Goal: Task Accomplishment & Management: Use online tool/utility

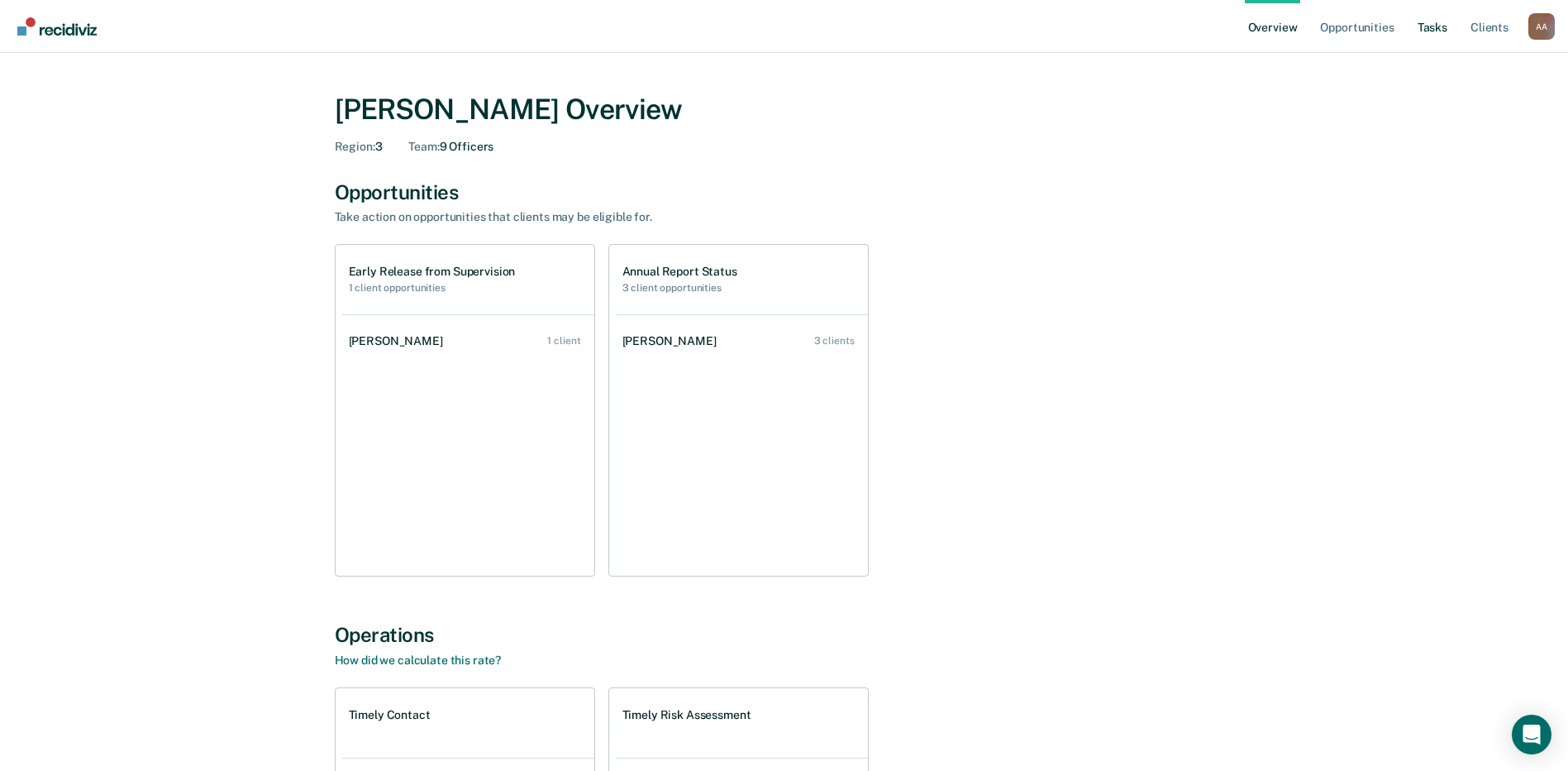
click at [784, 30] on link "Tasks" at bounding box center [1433, 26] width 36 height 53
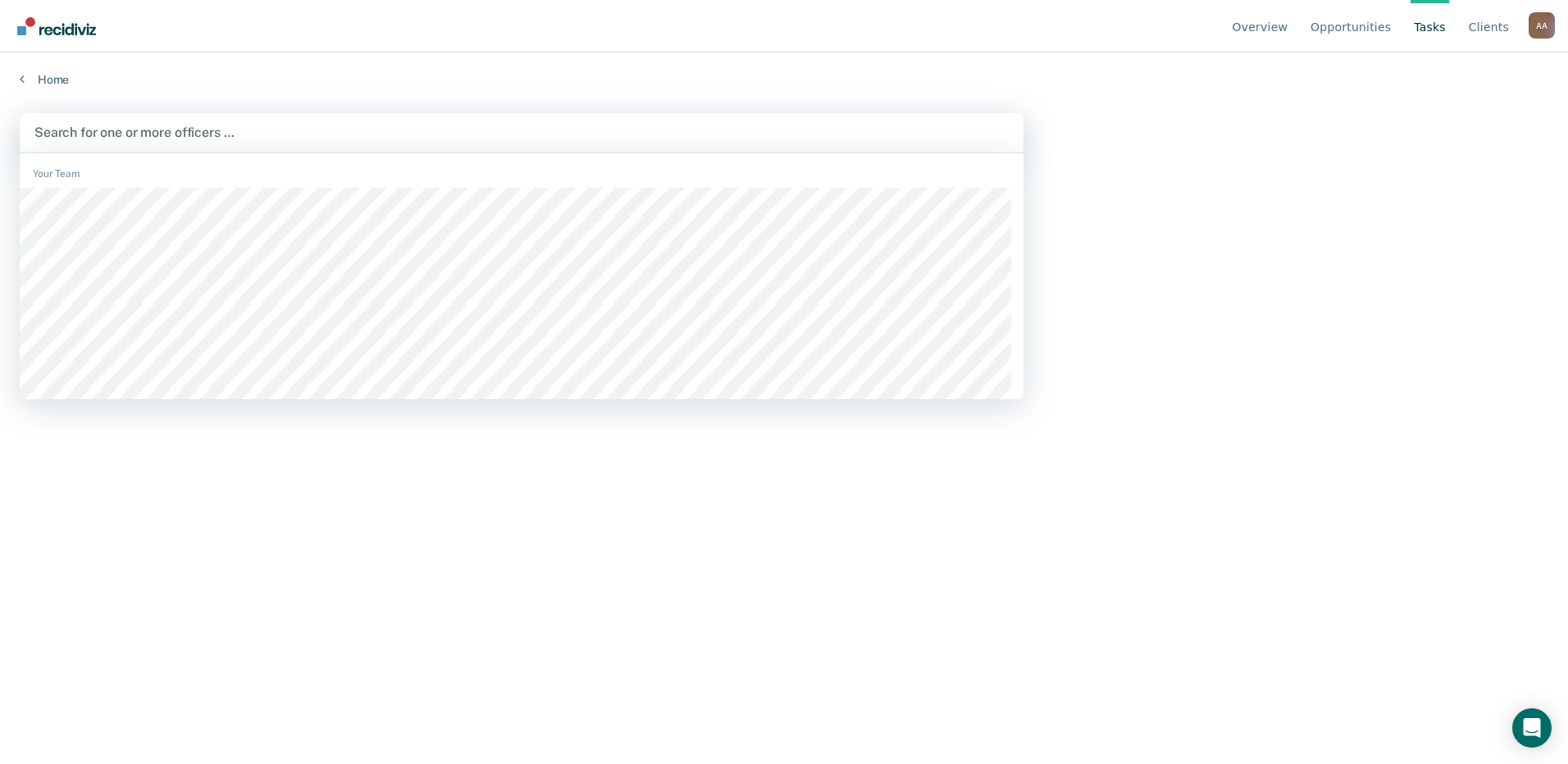
click at [265, 125] on div at bounding box center [521, 132] width 974 height 19
type input "love"
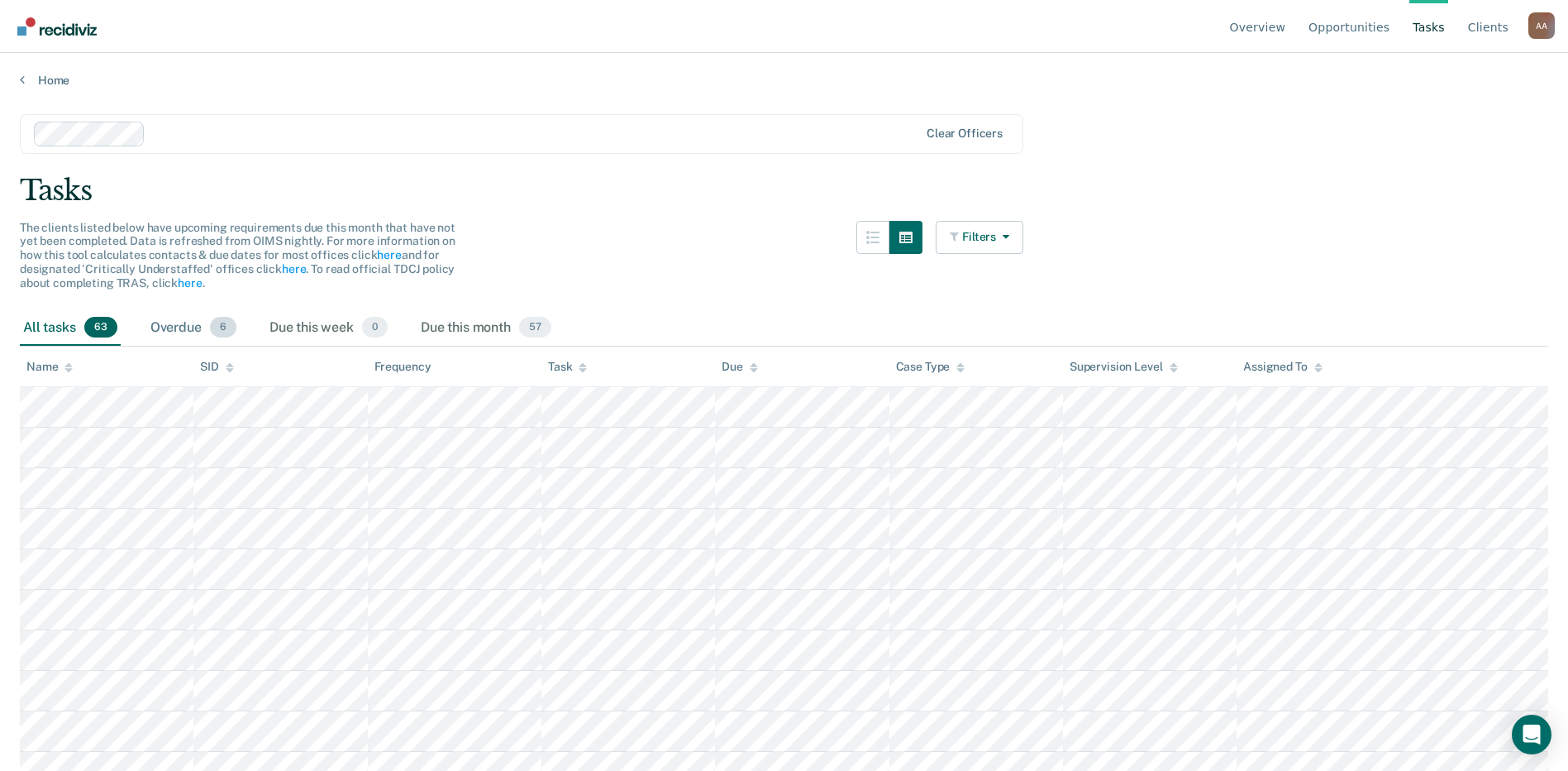
click at [167, 327] on div "Overdue 6" at bounding box center [194, 328] width 93 height 36
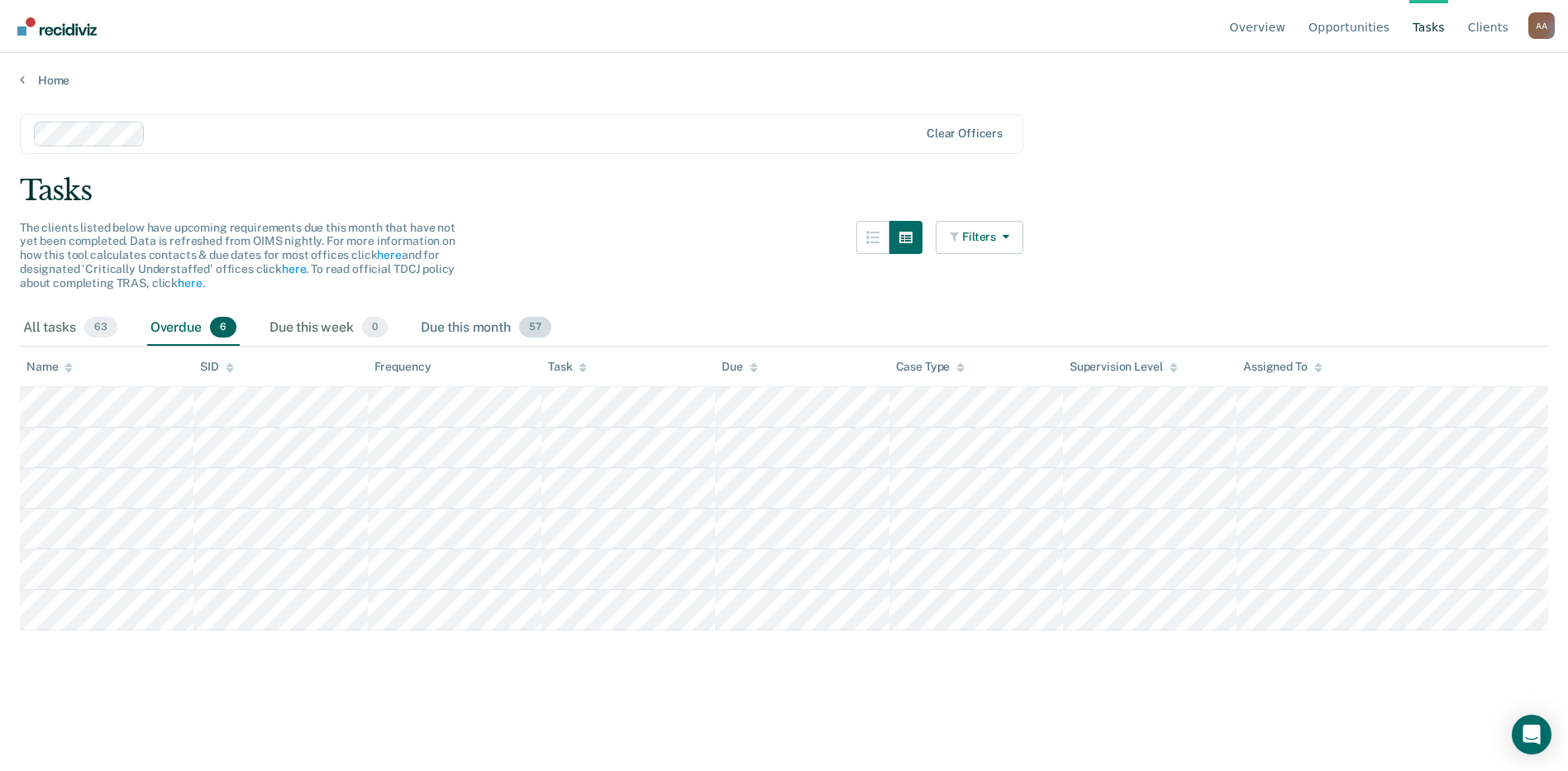
click at [479, 321] on div "Due this month 57" at bounding box center [486, 328] width 137 height 36
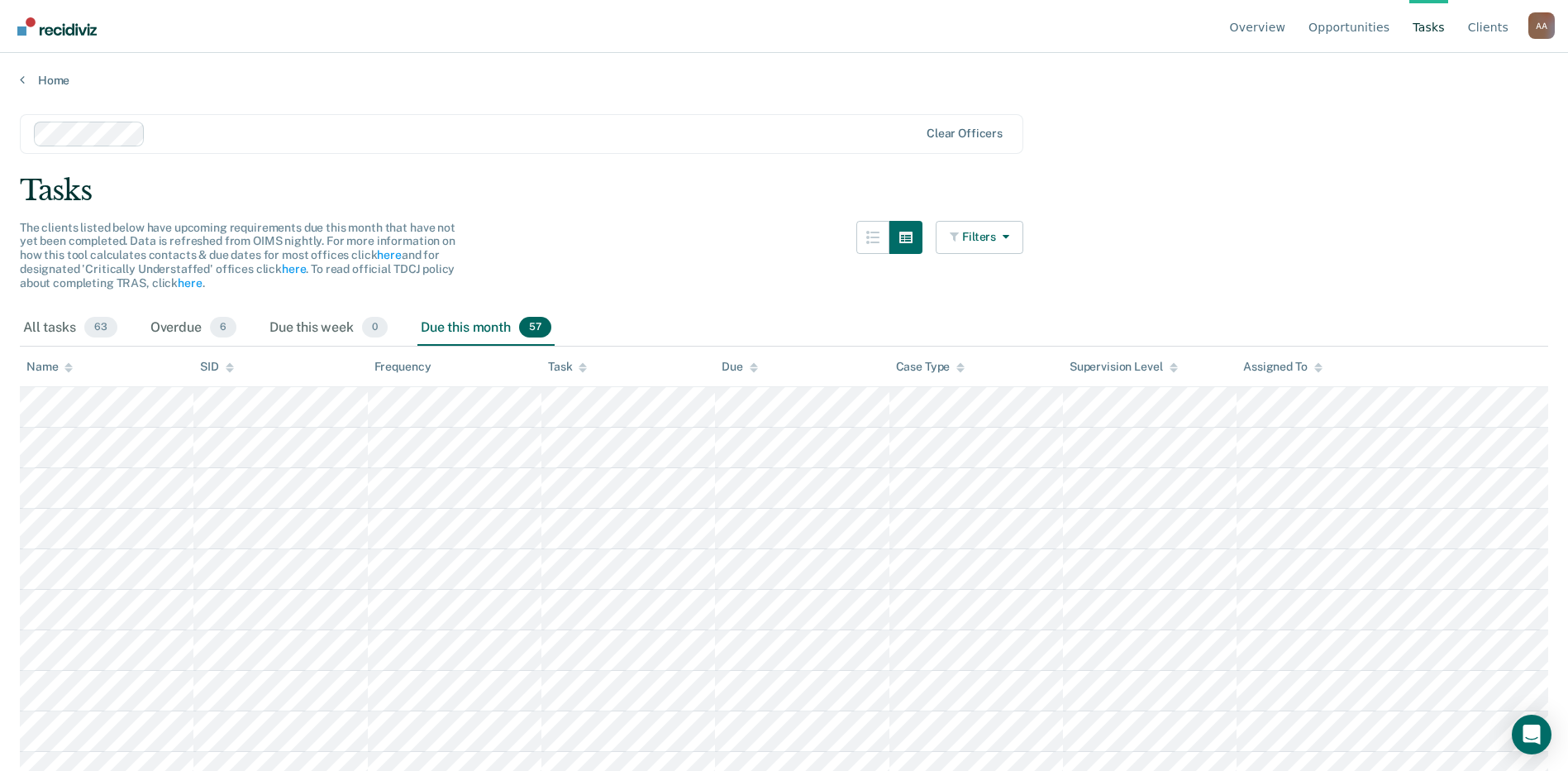
click at [784, 281] on main "Clear officers Tasks The clients listed below have upcoming requirements due th…" at bounding box center [784, 426] width 1568 height 678
click at [784, 300] on main "Clear officers Tasks The clients listed below have upcoming requirements due th…" at bounding box center [784, 426] width 1568 height 678
click at [177, 320] on div "Overdue 6" at bounding box center [194, 328] width 93 height 36
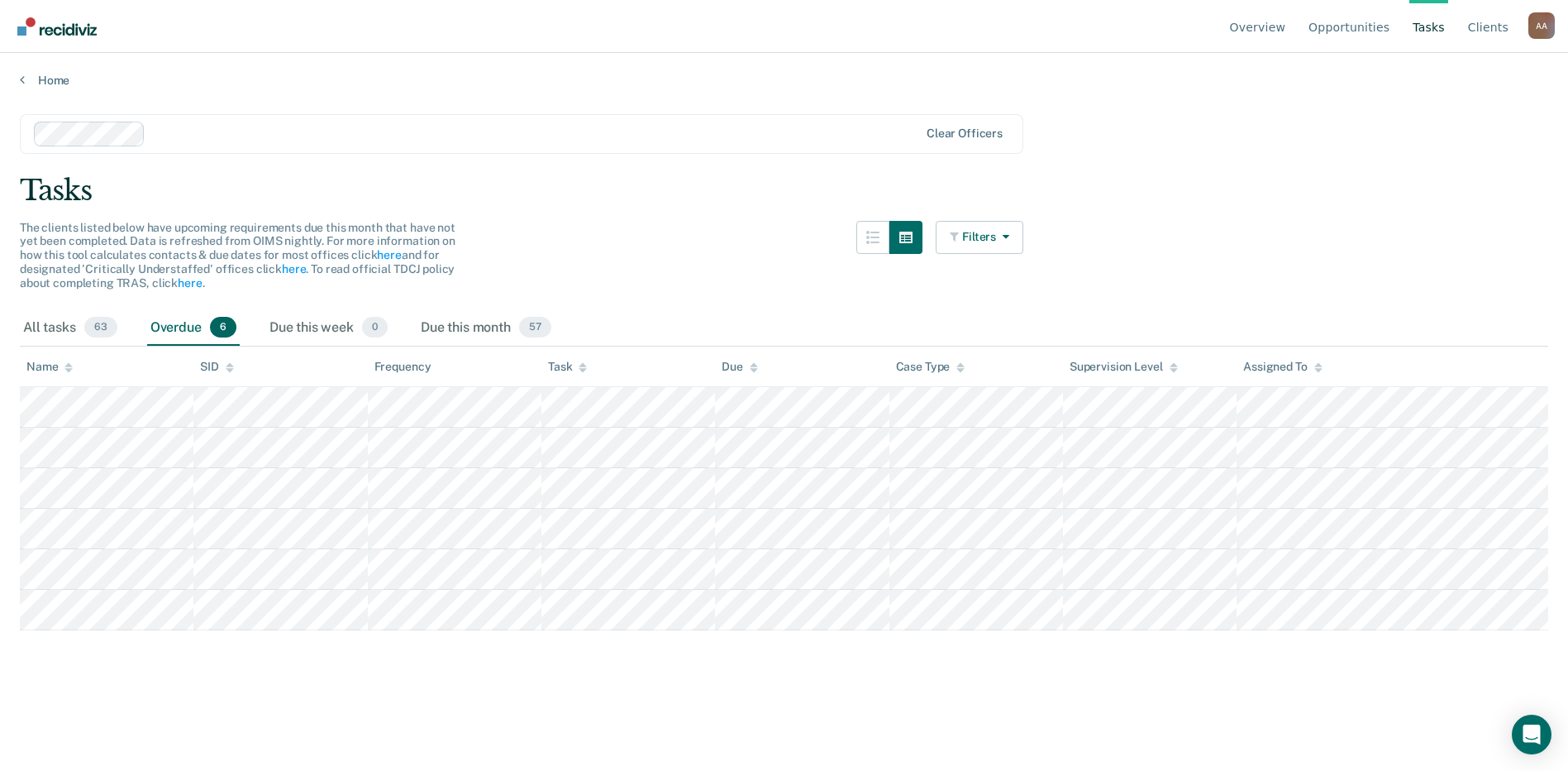
click at [528, 694] on main "Clear officers Tasks The clients listed below have upcoming requirements due th…" at bounding box center [784, 426] width 1568 height 678
click at [491, 320] on div "Due this month 57" at bounding box center [486, 328] width 137 height 36
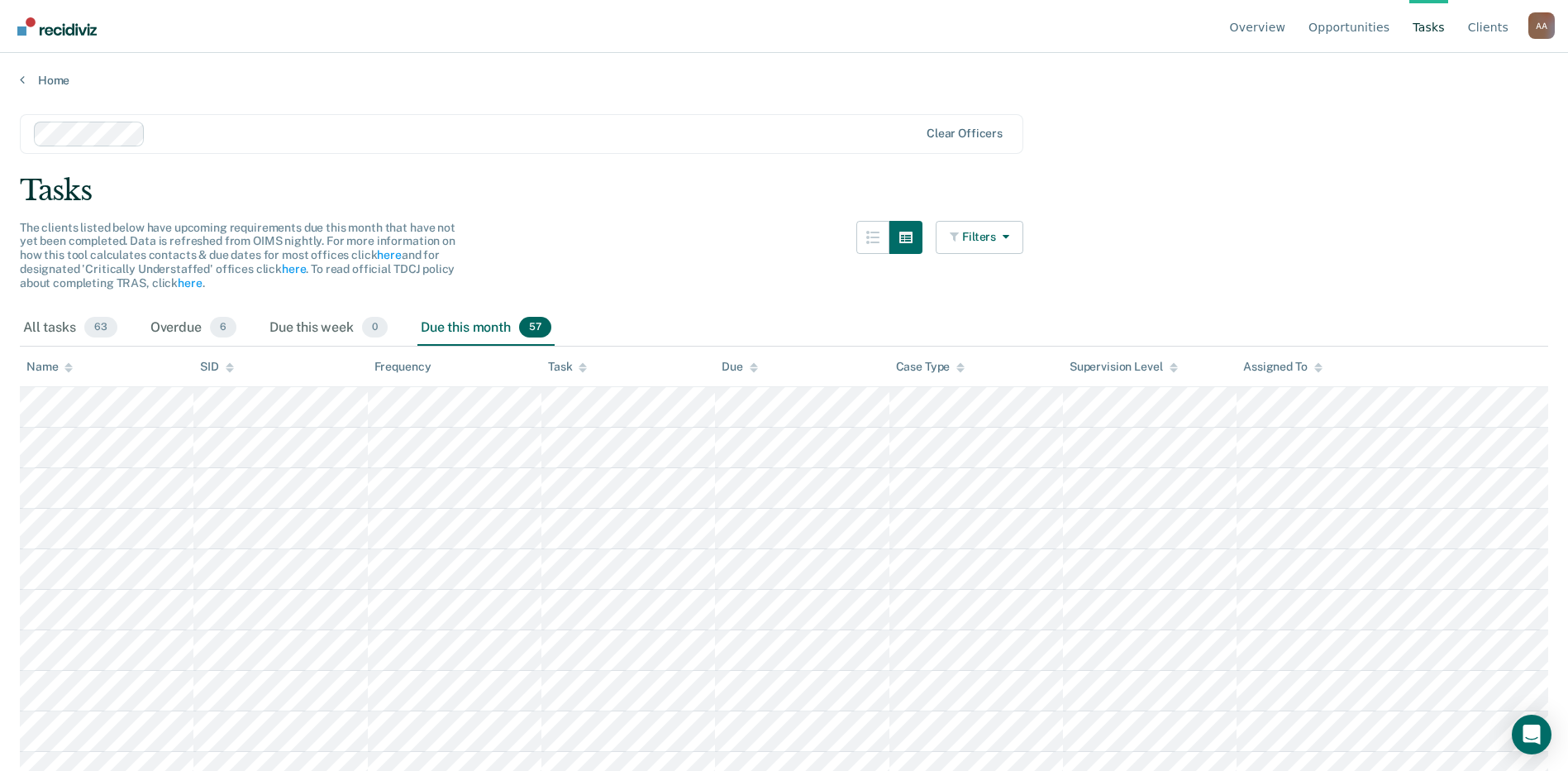
click at [649, 276] on div "The clients listed below have upcoming requirements due this month that have no…" at bounding box center [522, 265] width 1004 height 90
click at [670, 290] on div "The clients listed below have upcoming requirements due this month that have no…" at bounding box center [522, 265] width 1004 height 90
click at [784, 320] on div "All tasks 63 Overdue 6 Due this week 0 Due this month 57" at bounding box center [784, 328] width 1528 height 36
click at [158, 333] on div "Overdue 6" at bounding box center [194, 328] width 93 height 36
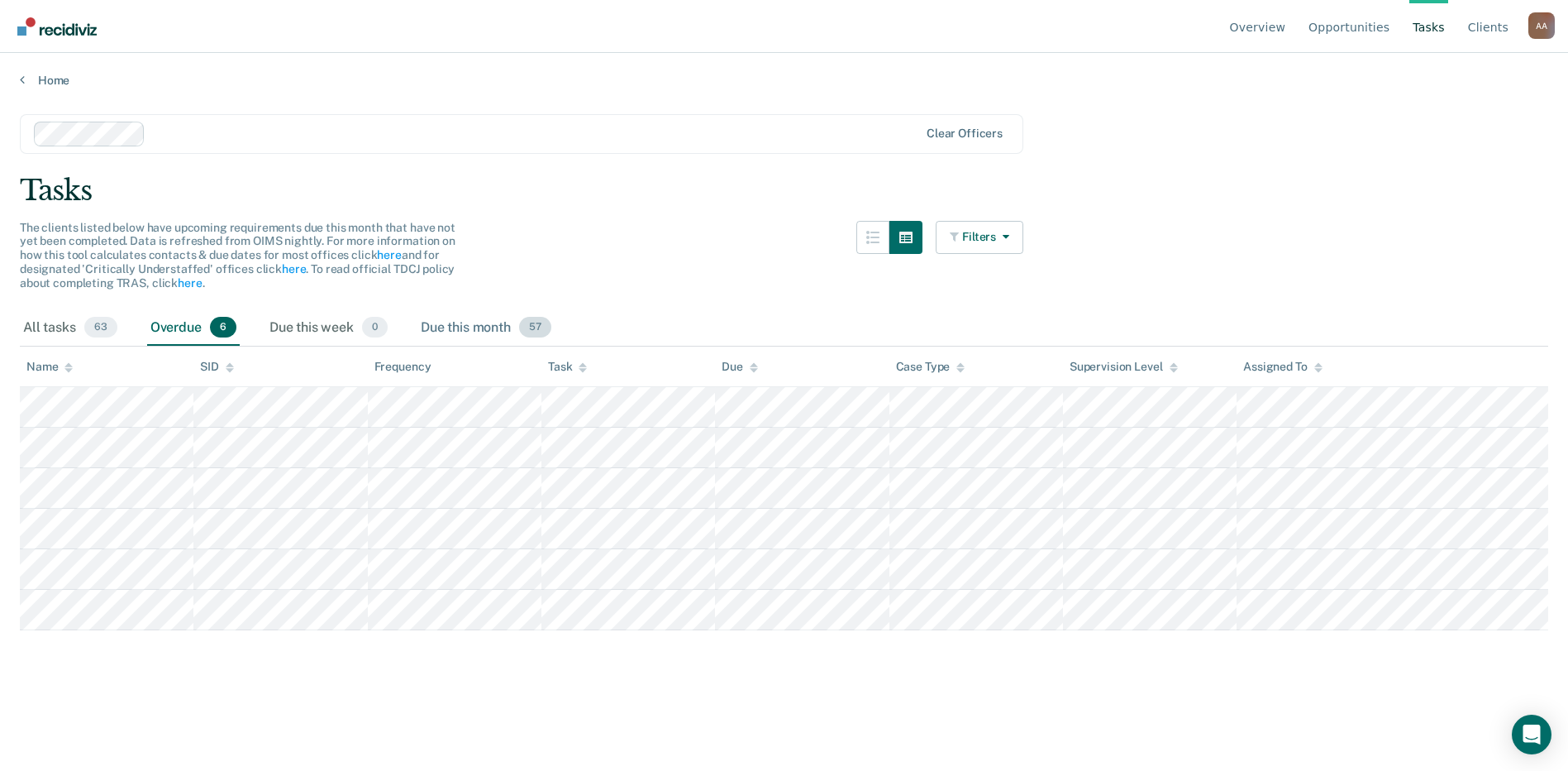
click at [486, 333] on div "Due this month 57" at bounding box center [486, 328] width 137 height 36
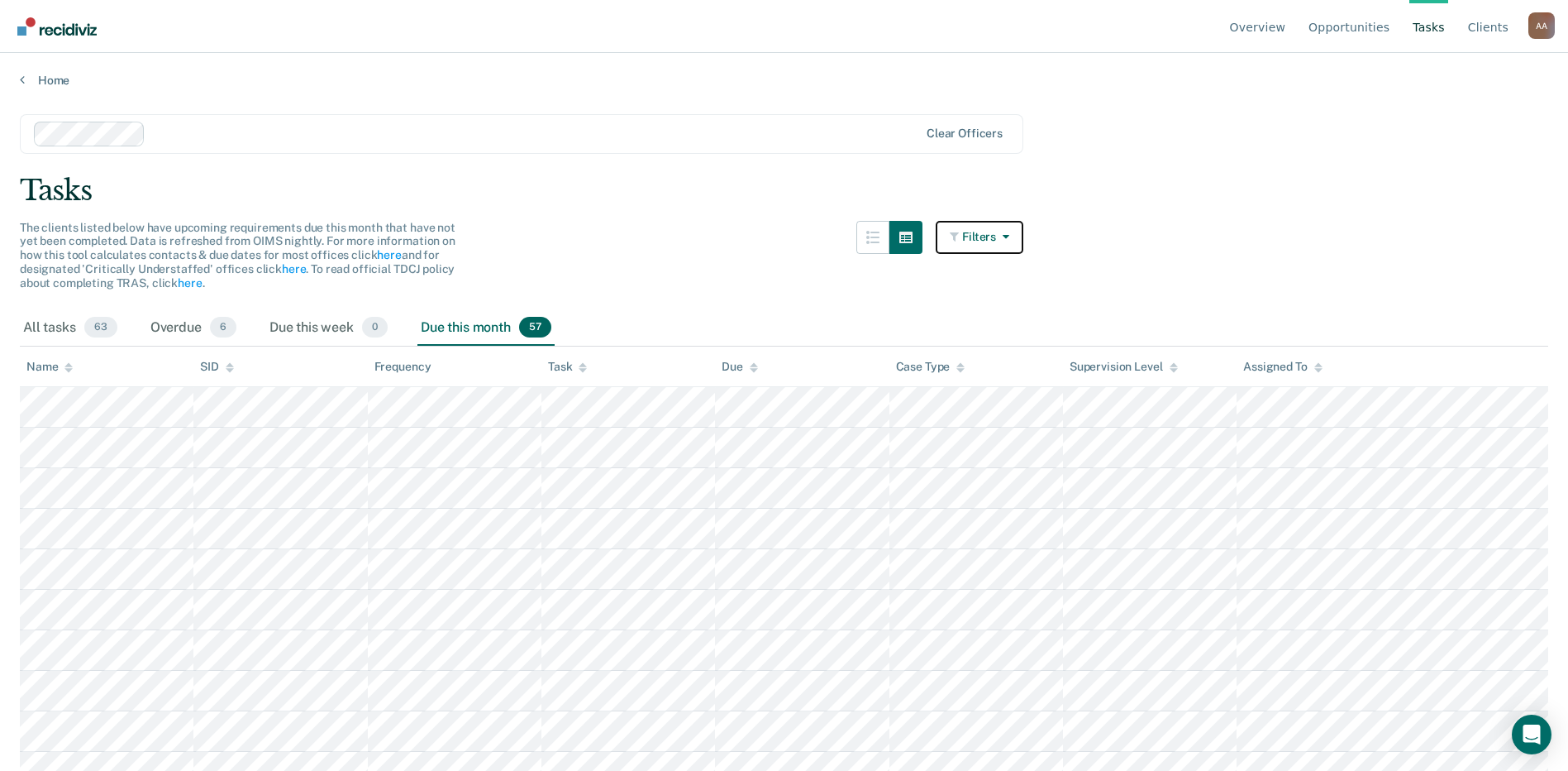
click at [784, 237] on icon "button" at bounding box center [1002, 236] width 13 height 11
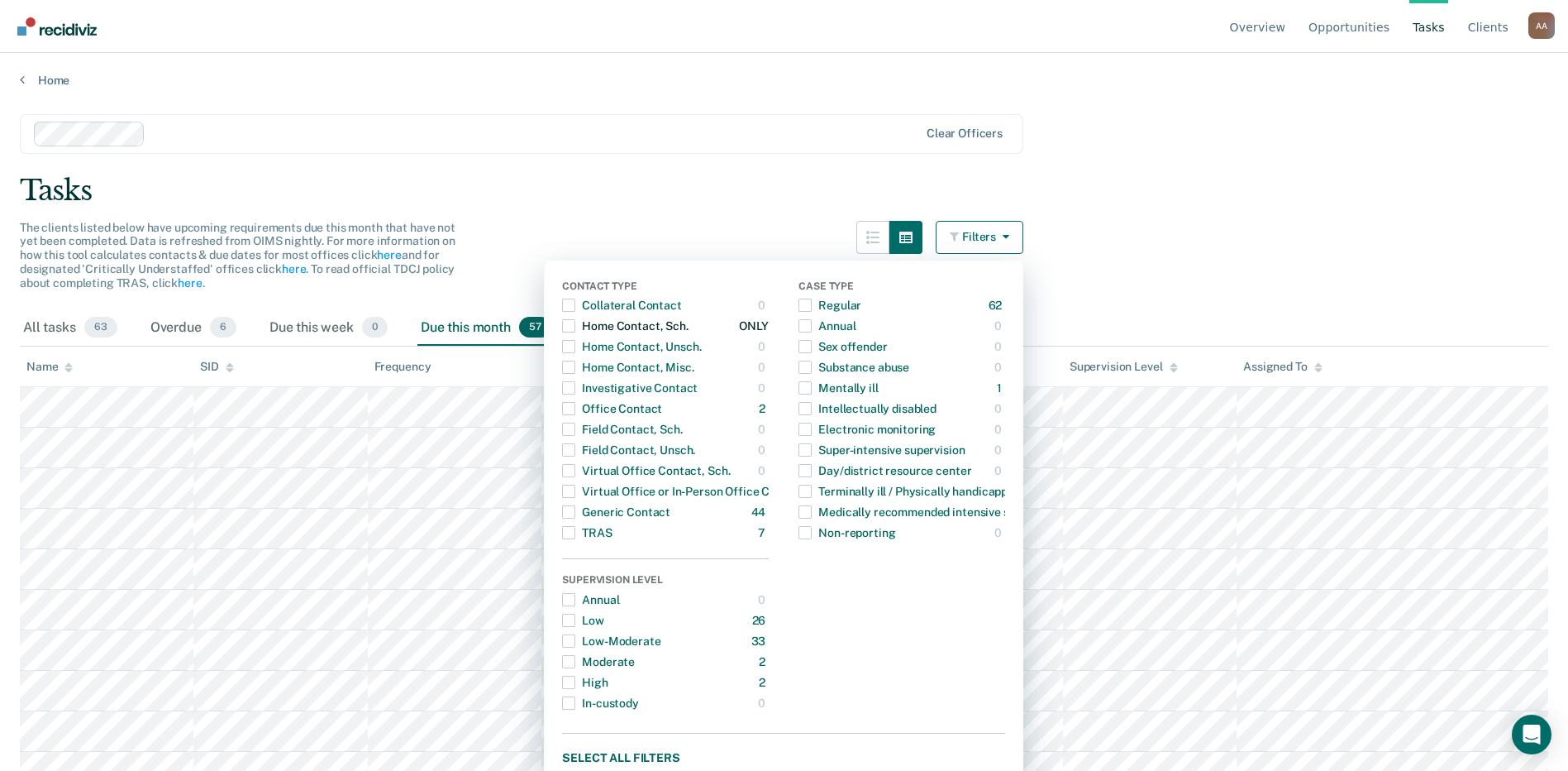
click at [575, 322] on span "Dropdown Menu" at bounding box center [568, 326] width 13 height 13
click at [574, 405] on span "Dropdown Menu" at bounding box center [568, 408] width 13 height 13
click at [575, 514] on span "Dropdown Menu" at bounding box center [568, 512] width 13 height 13
click at [784, 239] on main "Clear officers Tasks The clients listed below have upcoming requirements due th…" at bounding box center [784, 426] width 1568 height 678
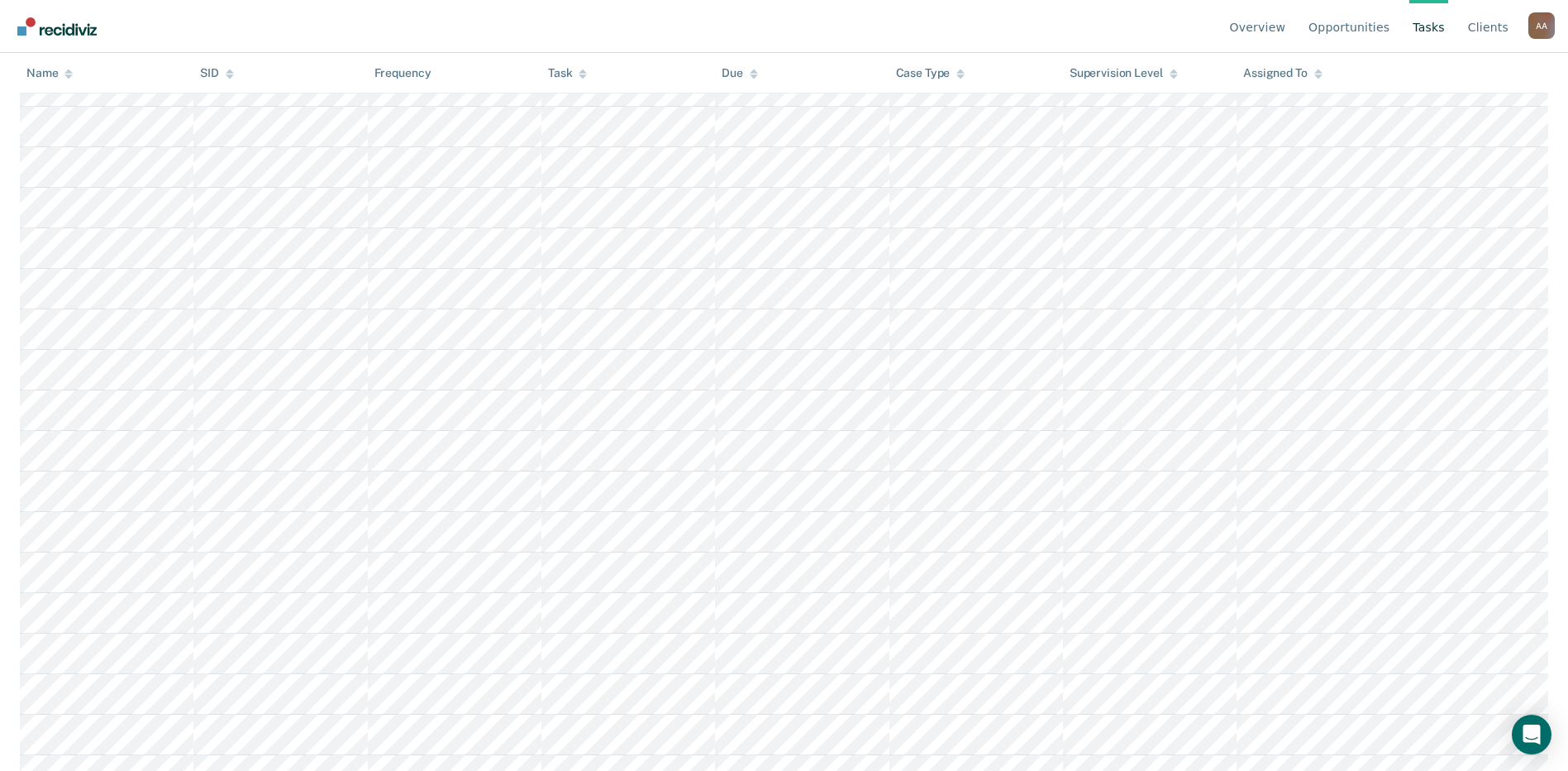
scroll to position [1886, 0]
